Goal: Transaction & Acquisition: Purchase product/service

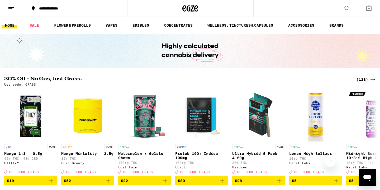
click at [364, 79] on div "(138)" at bounding box center [366, 79] width 20 height 6
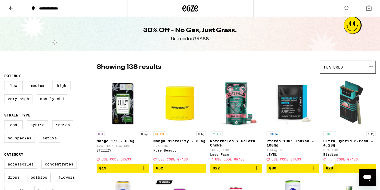
click at [353, 63] on div "Featured" at bounding box center [347, 67] width 55 height 12
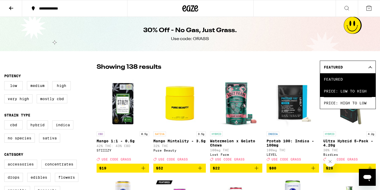
click at [344, 94] on span "Price: Low to High" at bounding box center [347, 91] width 48 height 12
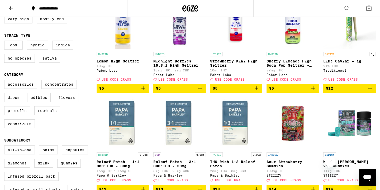
scroll to position [90, 0]
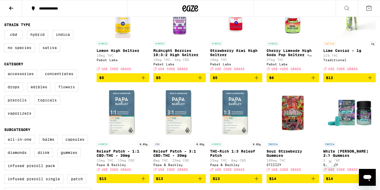
click at [69, 91] on label "Flowers" at bounding box center [66, 87] width 23 height 9
click at [6, 70] on input "Flowers" at bounding box center [5, 70] width 0 height 0
checkbox input "true"
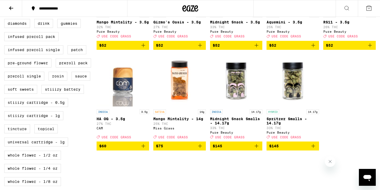
scroll to position [225, 0]
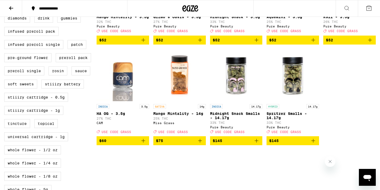
click at [279, 144] on span "$145" at bounding box center [292, 141] width 47 height 6
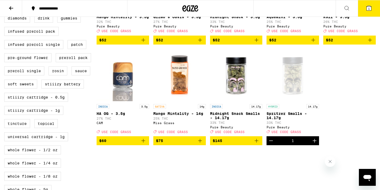
click at [376, 120] on div "Clear 1 filter Potency Low Medium High Very High Mostly CBD Strain Type CBD Hyb…" at bounding box center [190, 63] width 380 height 463
click at [367, 12] on button "1" at bounding box center [368, 8] width 22 height 16
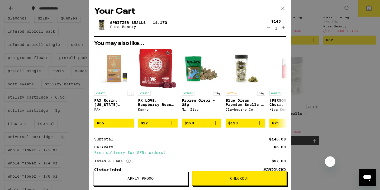
scroll to position [35, 0]
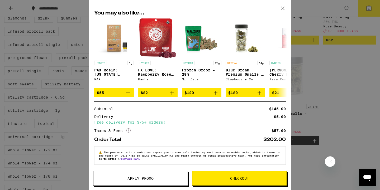
click at [128, 177] on span "Apply Promo" at bounding box center [140, 179] width 26 height 4
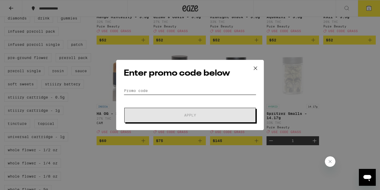
click at [145, 89] on input "Promo Code" at bounding box center [190, 91] width 132 height 8
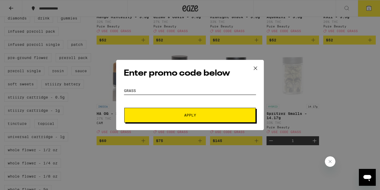
type input "grass"
click at [147, 119] on button "Apply" at bounding box center [189, 115] width 131 height 15
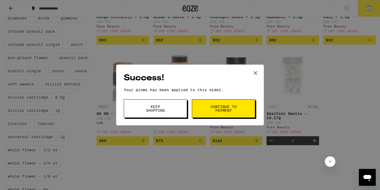
click at [224, 116] on button "Continue to payment" at bounding box center [223, 108] width 63 height 18
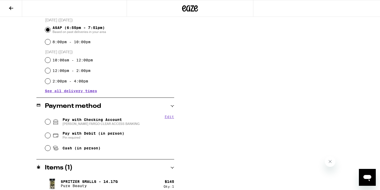
scroll to position [152, 0]
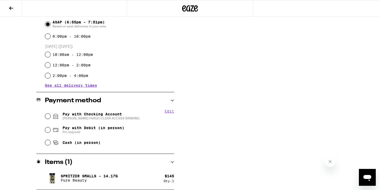
click at [51, 143] on div "Cash (in person)" at bounding box center [109, 143] width 129 height 12
click at [46, 145] on input "Cash (in person)" at bounding box center [47, 142] width 5 height 5
radio input "true"
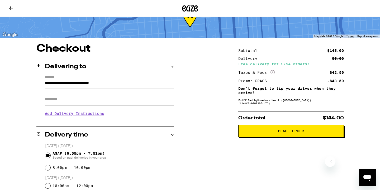
scroll to position [21, 0]
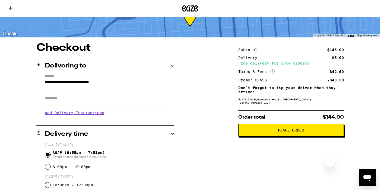
click at [63, 117] on h3 "Add Delivery Instructions" at bounding box center [109, 113] width 129 height 12
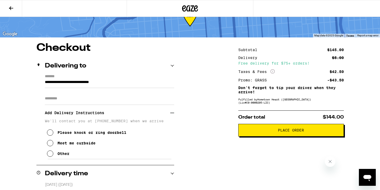
click at [52, 151] on button "Other" at bounding box center [58, 153] width 22 height 11
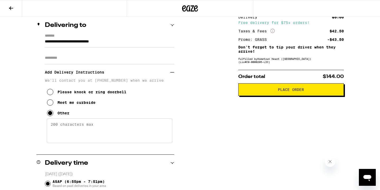
scroll to position [66, 0]
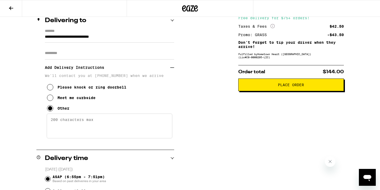
click at [66, 138] on textarea "Enter any other delivery instructions you want driver to know" at bounding box center [109, 126] width 125 height 25
type textarea "H"
click at [122, 127] on textarea "We are the white building with a black metal gate! I will meet you outside once…" at bounding box center [109, 126] width 125 height 25
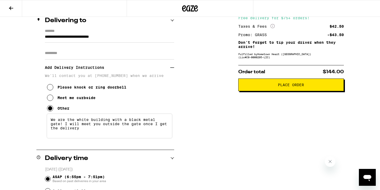
click at [114, 133] on textarea "We are the white building with a black metal gate! I will meet you outside the …" at bounding box center [109, 126] width 125 height 25
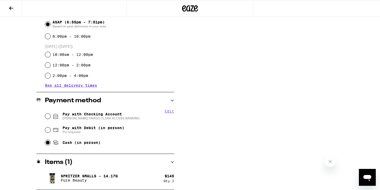
scroll to position [0, 0]
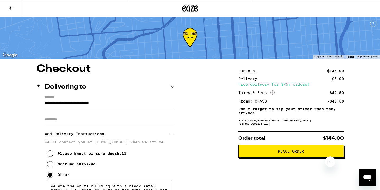
type textarea "We are the white building with a black metal gate! I will meet you outside the …"
click at [276, 153] on span "Place Order" at bounding box center [291, 151] width 96 height 4
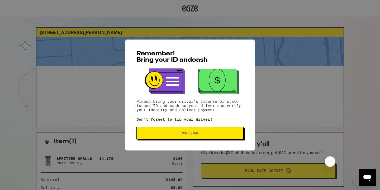
click at [199, 137] on button "Continue" at bounding box center [189, 133] width 107 height 13
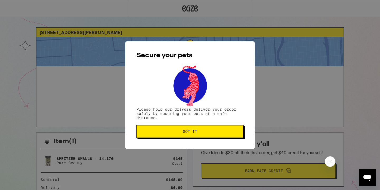
click at [199, 137] on button "Got it" at bounding box center [189, 131] width 107 height 13
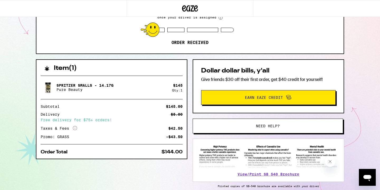
scroll to position [62, 0]
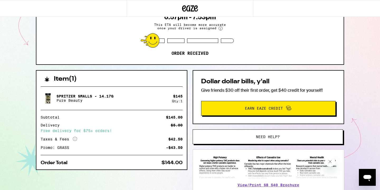
click at [190, 149] on div "Item ( 1 ) Spritzer Smalls - 14.17g Pure Beauty $ 145 Qty: 1 Subtotal $145.00 D…" at bounding box center [190, 147] width 308 height 155
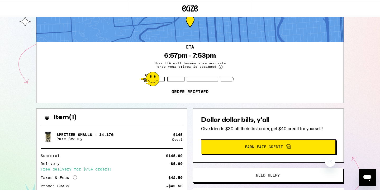
scroll to position [23, 0]
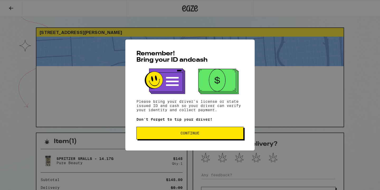
click at [190, 137] on button "Continue" at bounding box center [189, 133] width 107 height 13
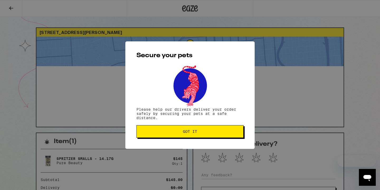
scroll to position [3, 0]
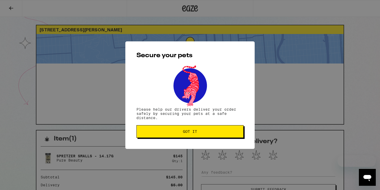
click at [190, 137] on button "Got it" at bounding box center [189, 131] width 107 height 13
click at [187, 136] on button "Got it" at bounding box center [189, 131] width 107 height 13
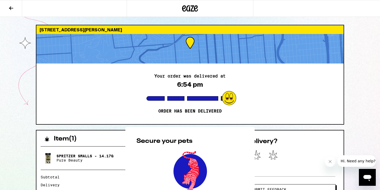
scroll to position [150, 0]
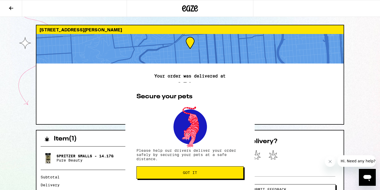
click at [218, 173] on span "Got it" at bounding box center [190, 173] width 98 height 4
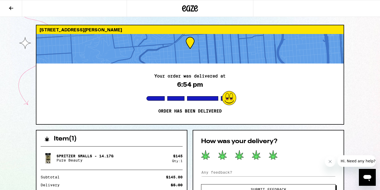
click at [274, 155] on icon at bounding box center [273, 154] width 8 height 9
click at [278, 186] on button "Submit Feedback" at bounding box center [268, 189] width 134 height 11
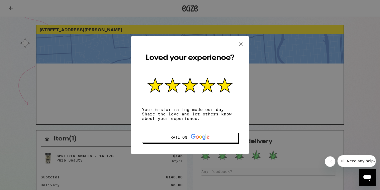
click at [238, 44] on icon at bounding box center [241, 44] width 8 height 8
